Goal: Navigation & Orientation: Find specific page/section

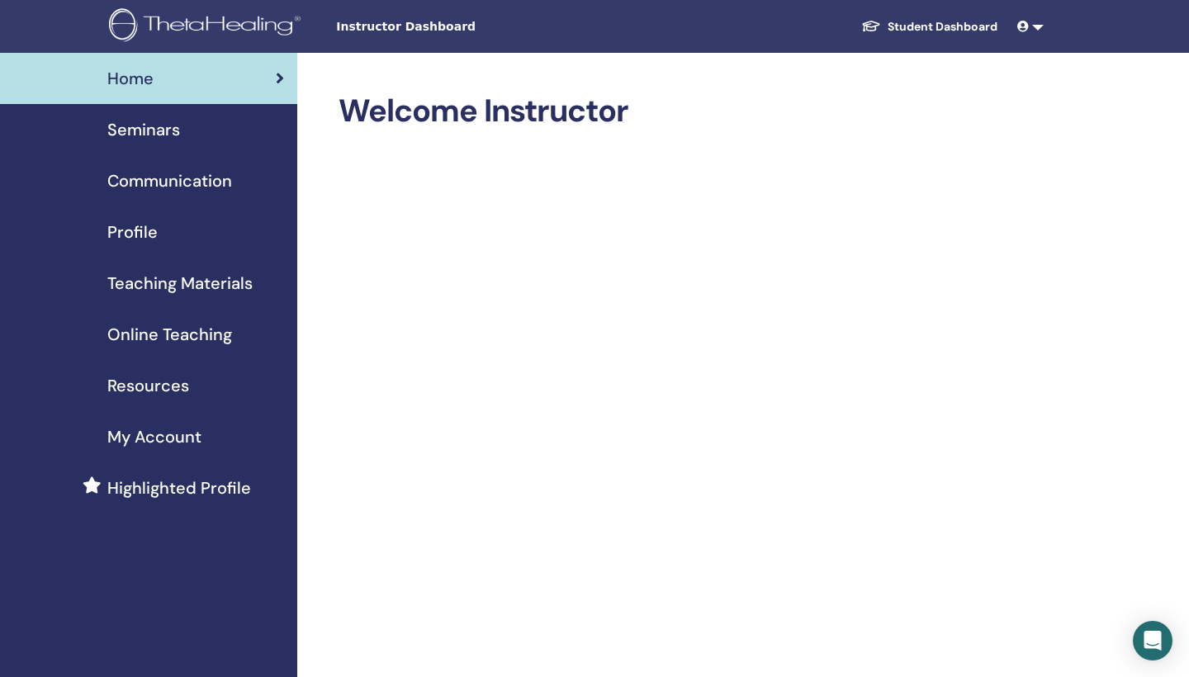
click at [182, 438] on span "My Account" at bounding box center [154, 436] width 94 height 25
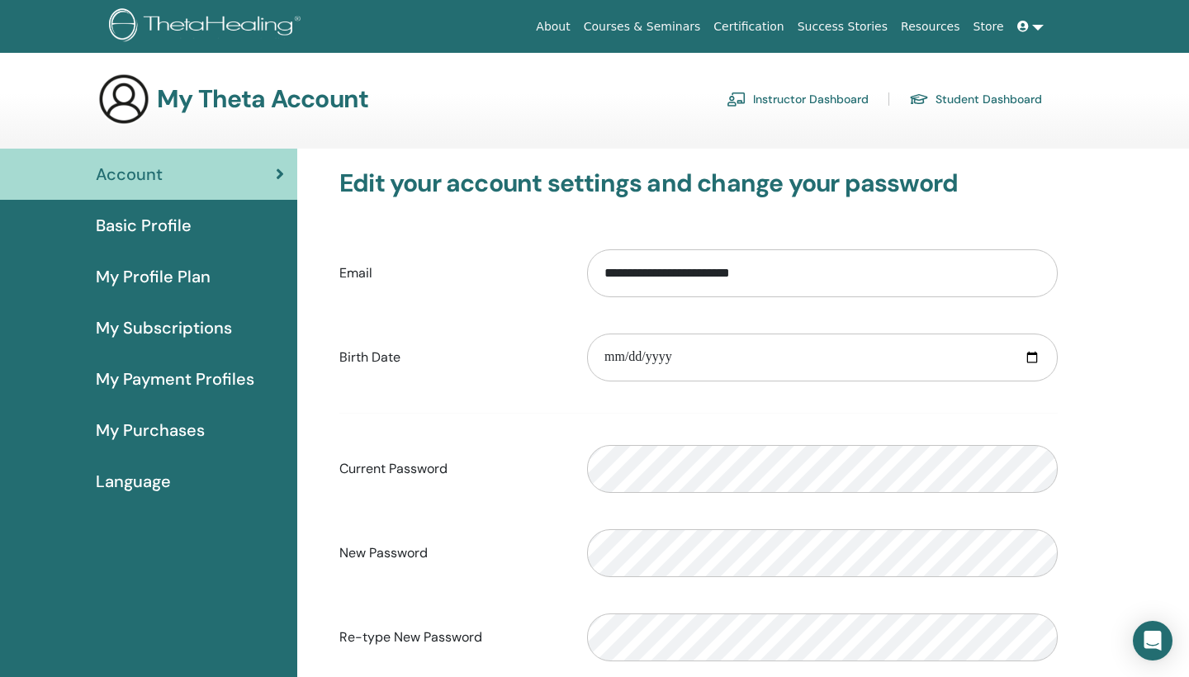
click at [113, 226] on span "Basic Profile" at bounding box center [144, 225] width 96 height 25
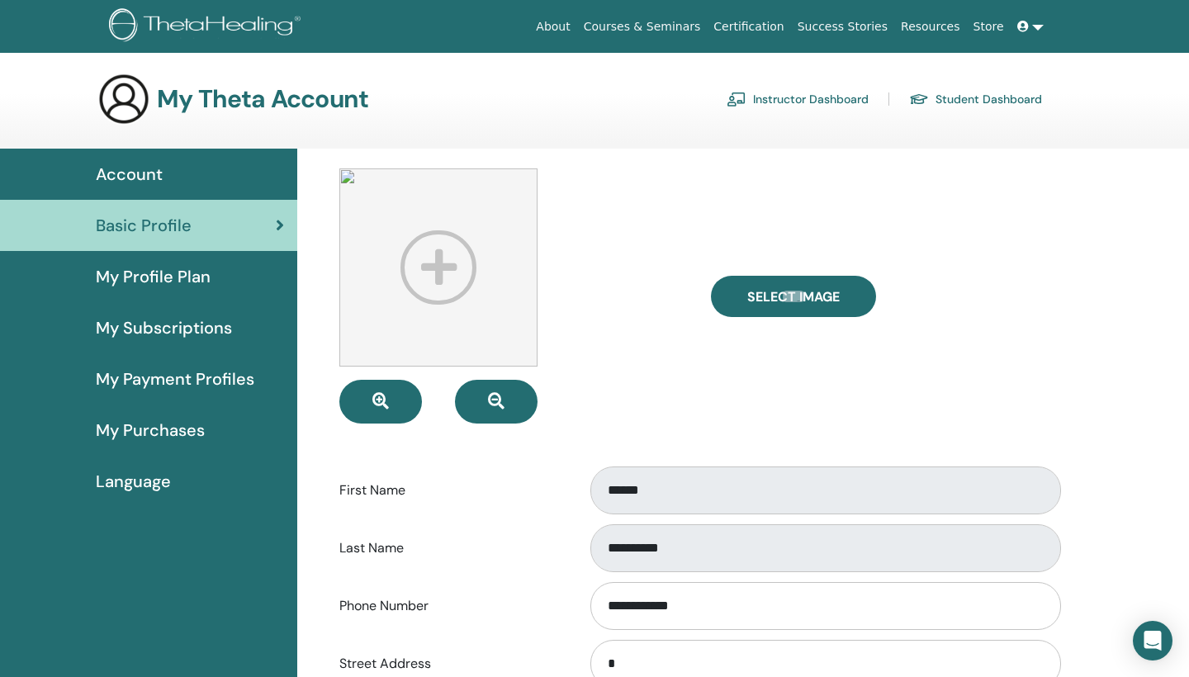
click at [154, 267] on span "My Profile Plan" at bounding box center [153, 276] width 115 height 25
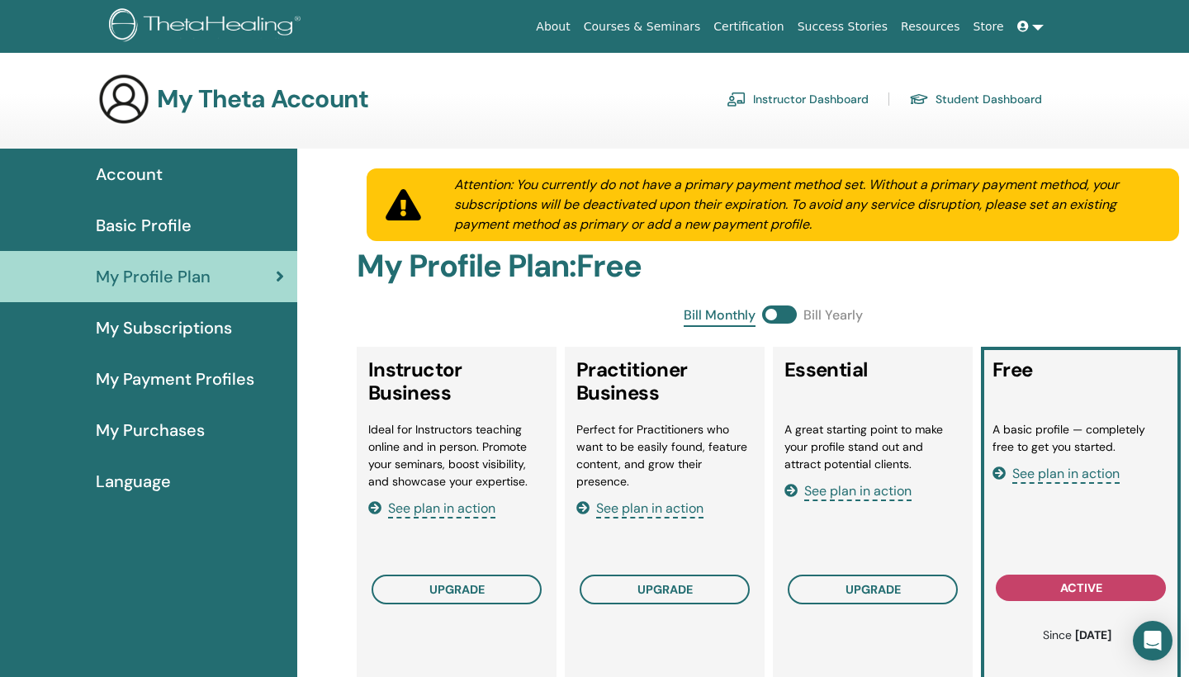
click at [125, 178] on span "Account" at bounding box center [129, 174] width 67 height 25
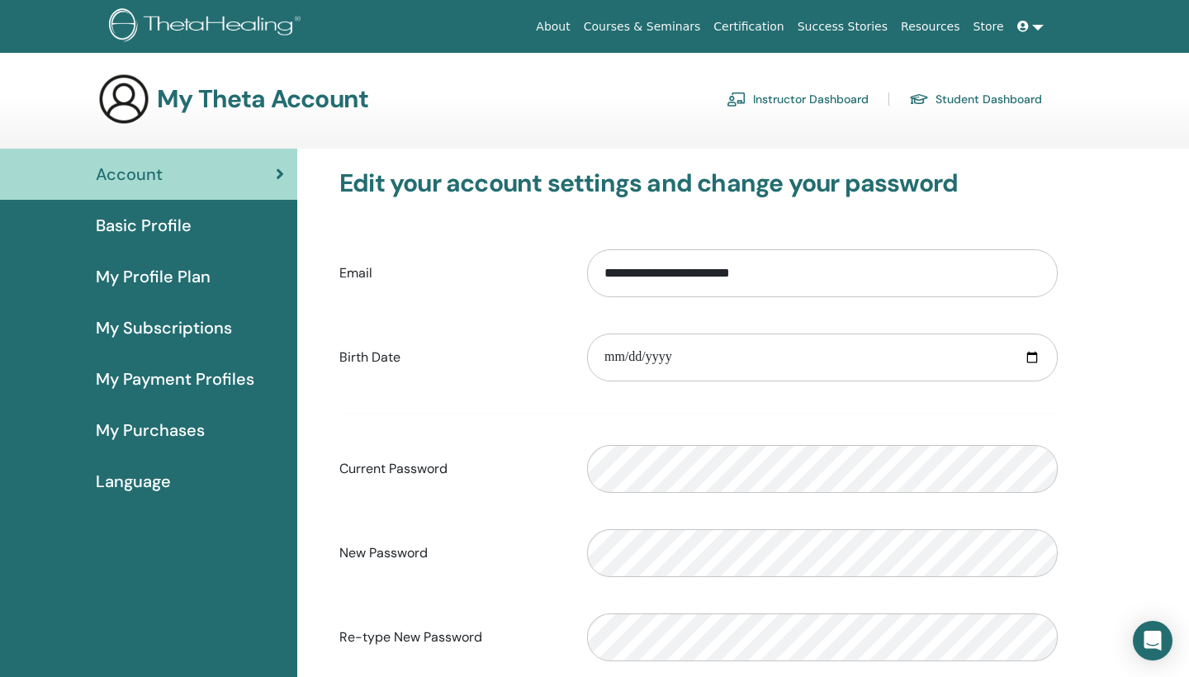
click at [173, 226] on span "Basic Profile" at bounding box center [144, 225] width 96 height 25
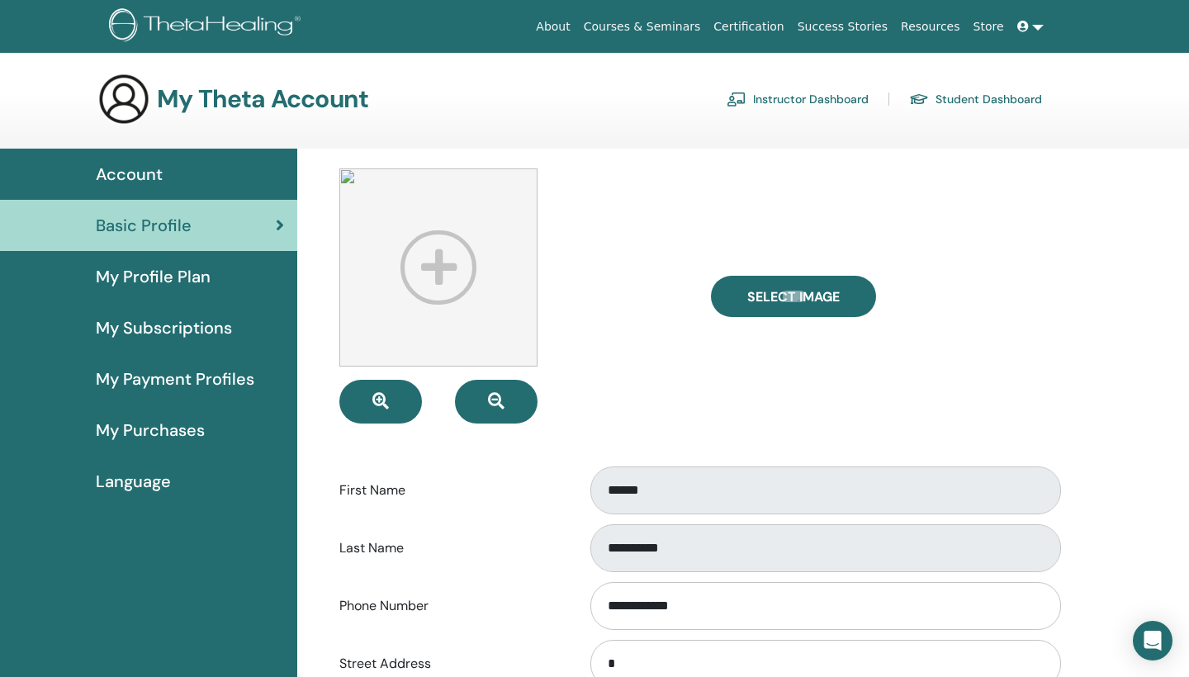
click at [161, 282] on span "My Profile Plan" at bounding box center [153, 276] width 115 height 25
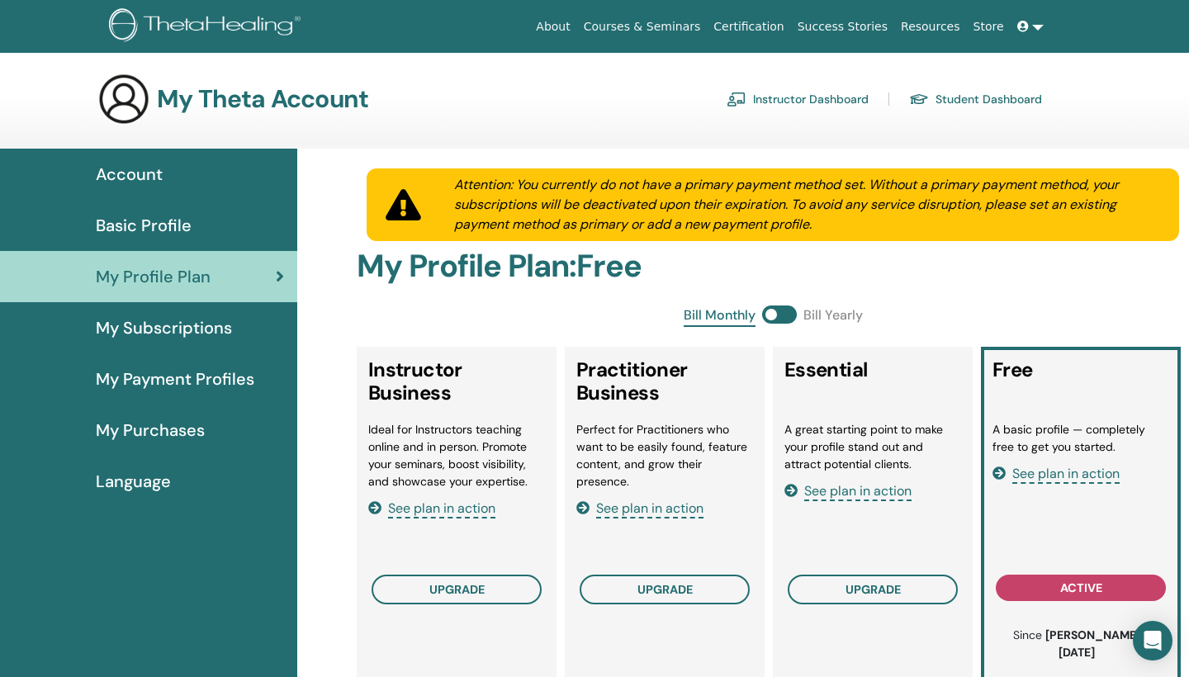
click at [169, 334] on span "My Subscriptions" at bounding box center [164, 327] width 136 height 25
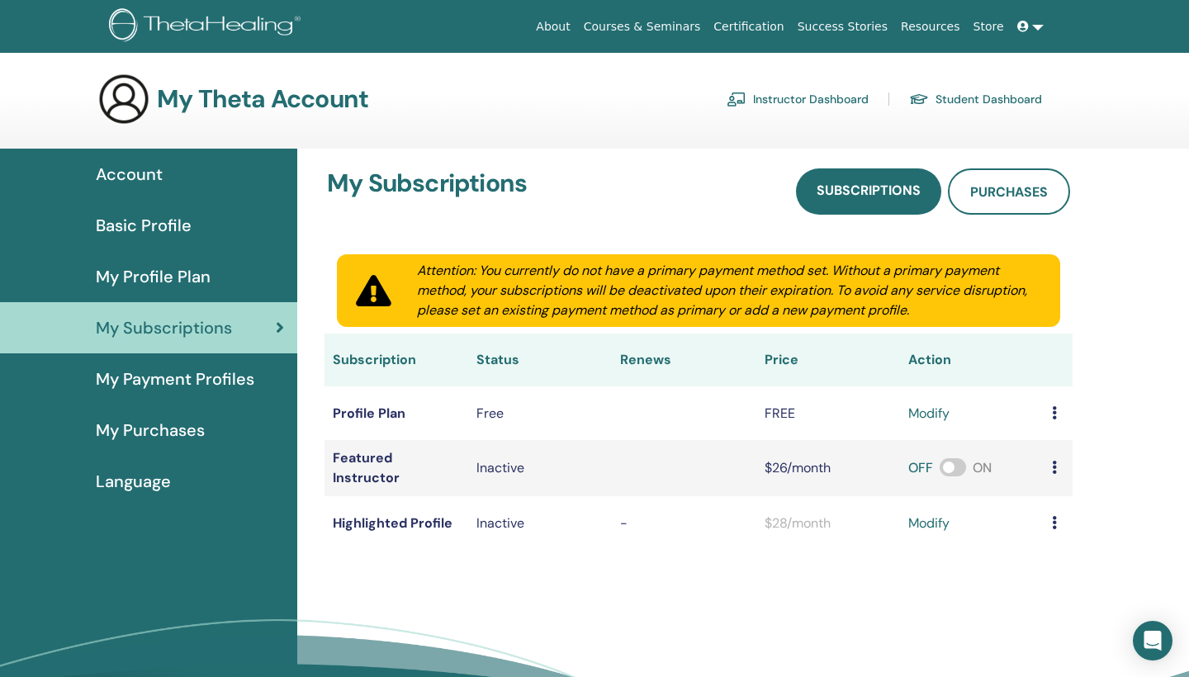
click at [175, 381] on span "My Payment Profiles" at bounding box center [175, 379] width 159 height 25
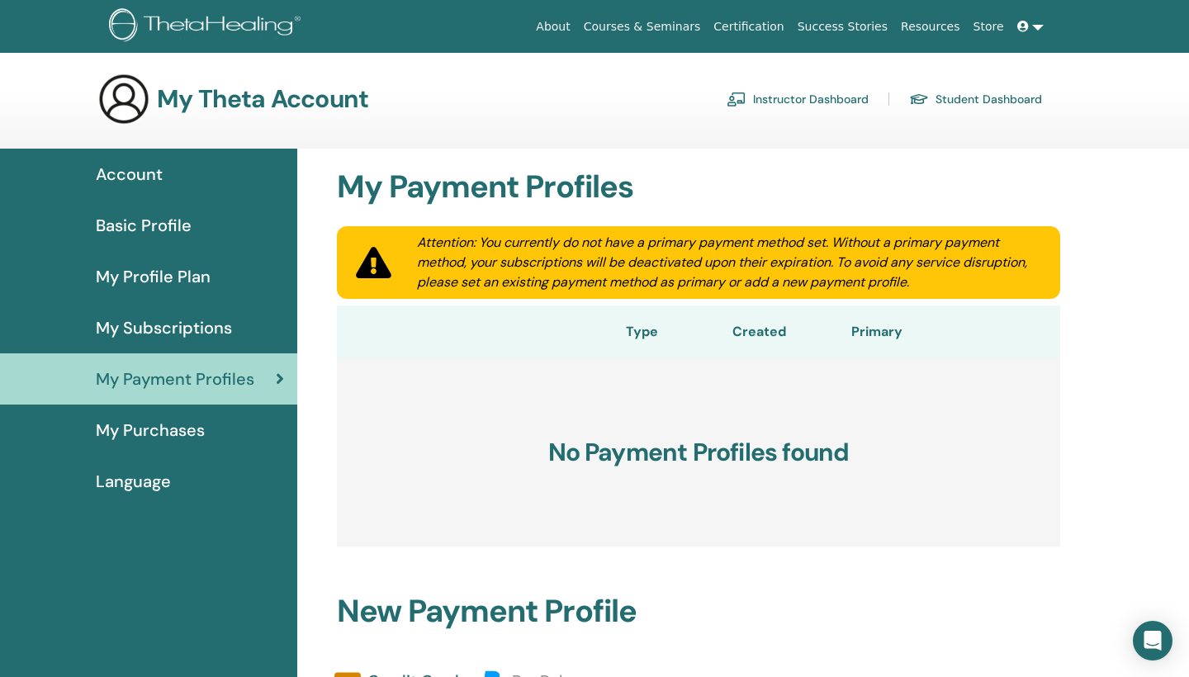
click at [175, 430] on span "My Purchases" at bounding box center [150, 430] width 109 height 25
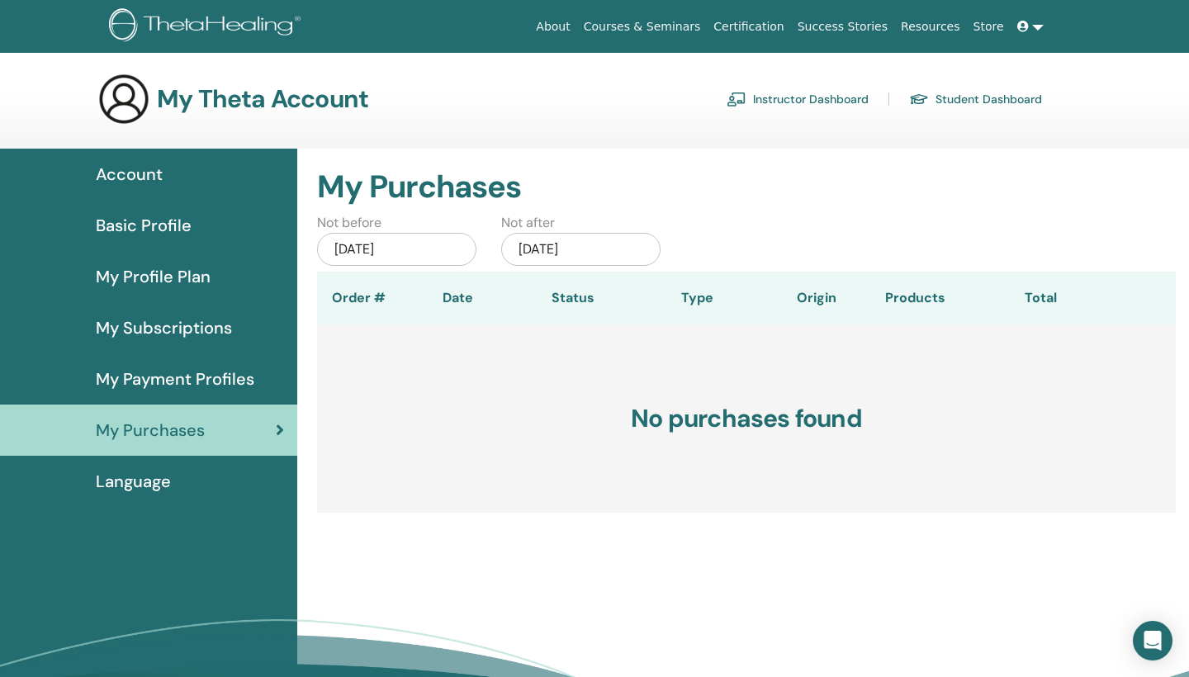
click at [149, 487] on span "Language" at bounding box center [133, 481] width 75 height 25
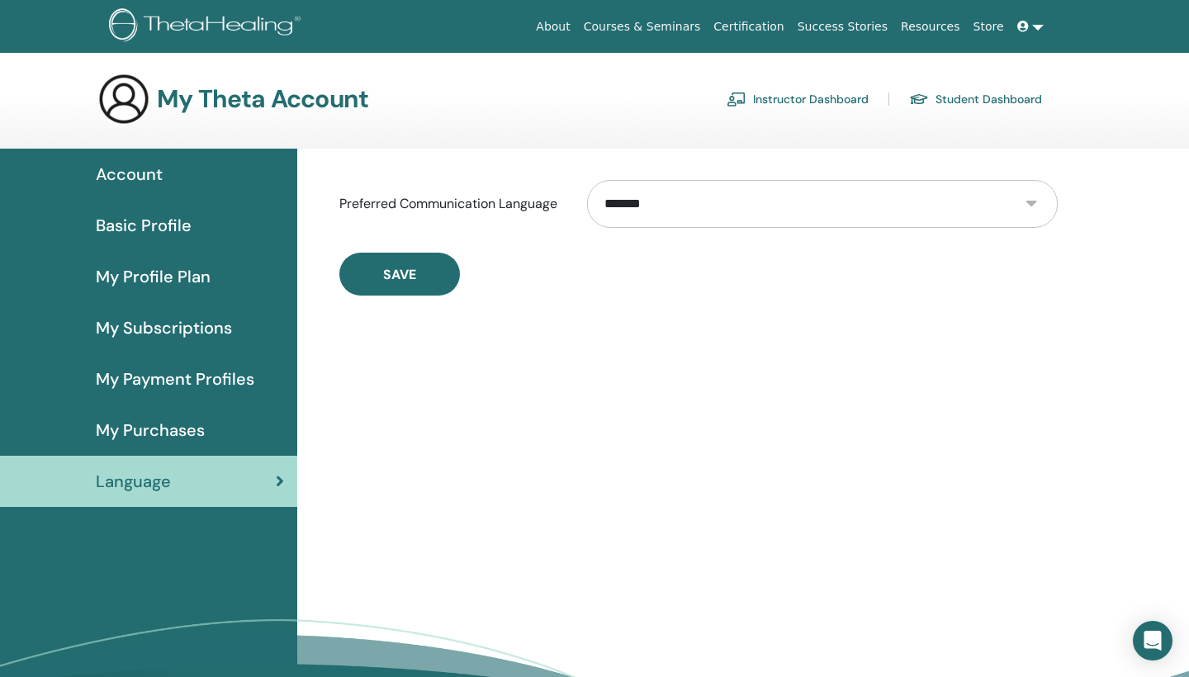
click at [780, 91] on link "Instructor Dashboard" at bounding box center [798, 99] width 142 height 26
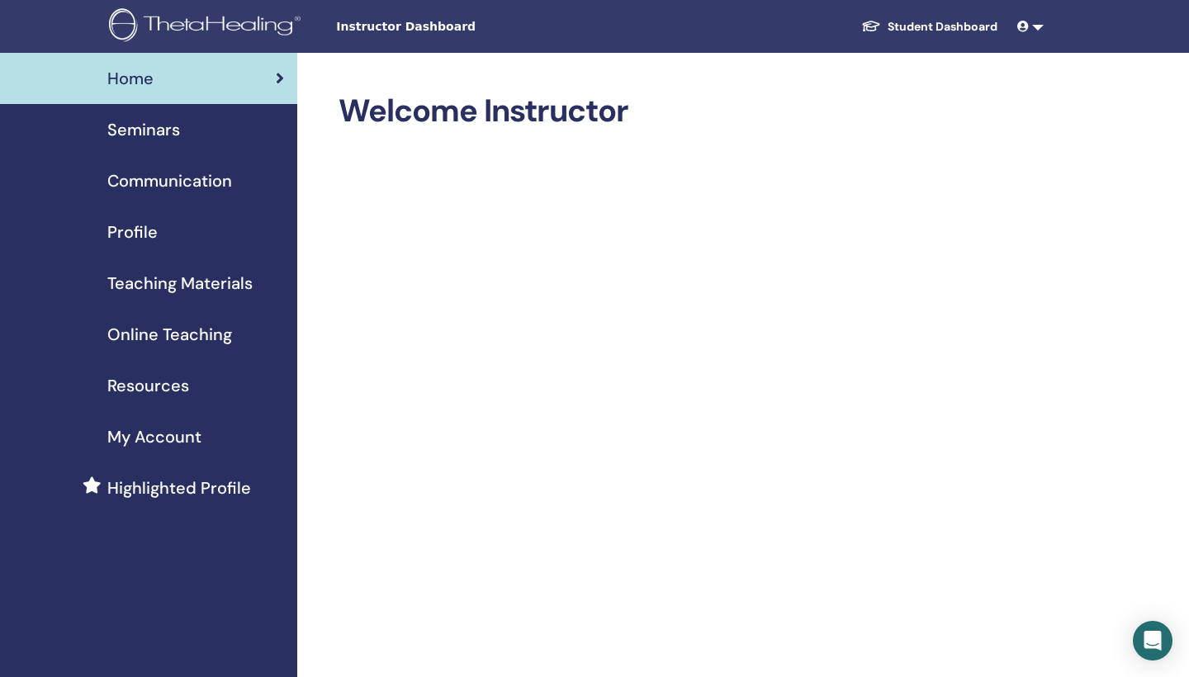
click at [167, 131] on span "Seminars" at bounding box center [143, 129] width 73 height 25
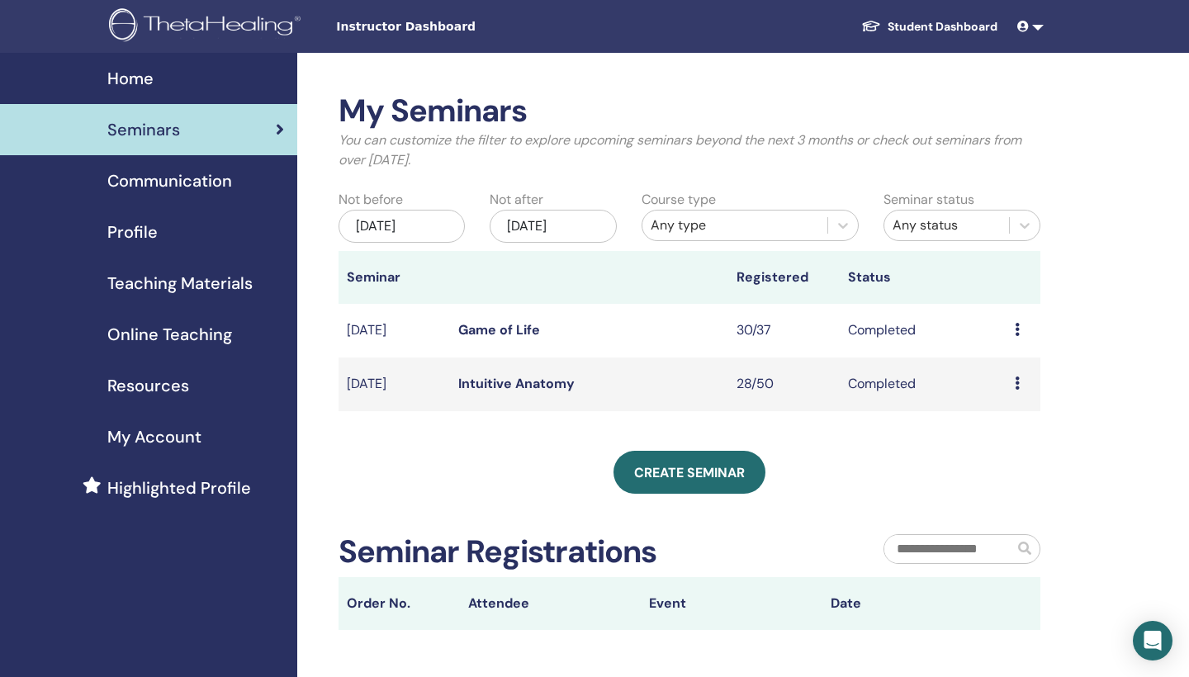
click at [170, 178] on span "Communication" at bounding box center [169, 180] width 125 height 25
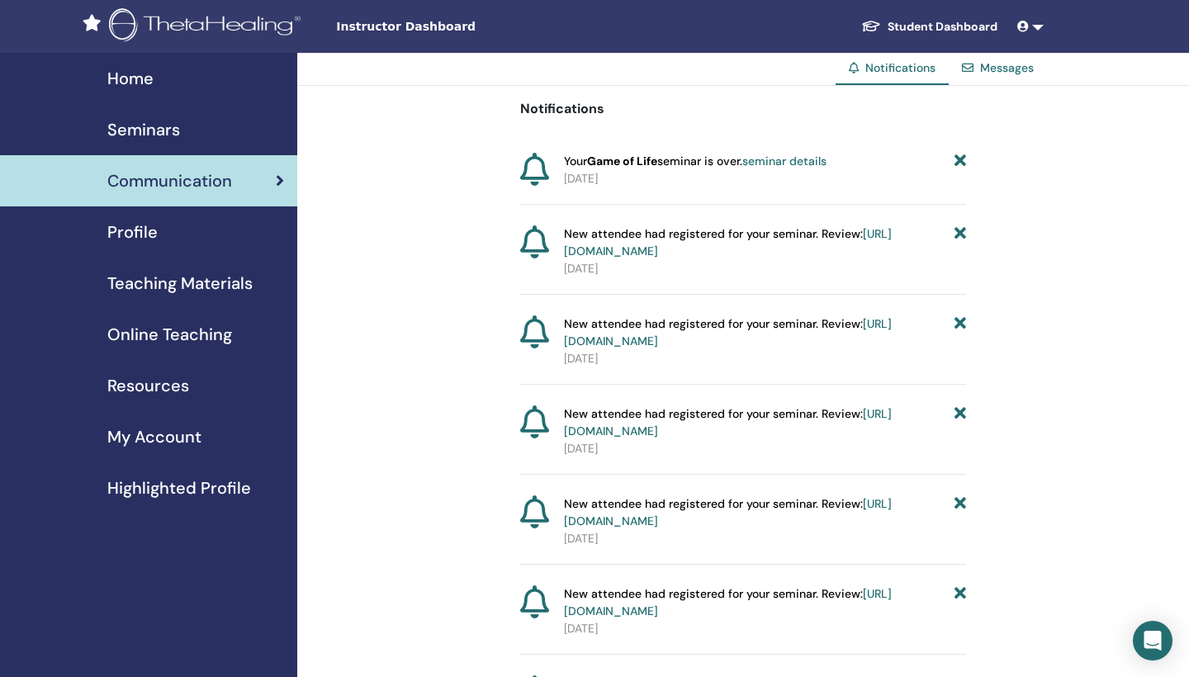
click at [135, 232] on span "Profile" at bounding box center [132, 232] width 50 height 25
